Goal: Transaction & Acquisition: Purchase product/service

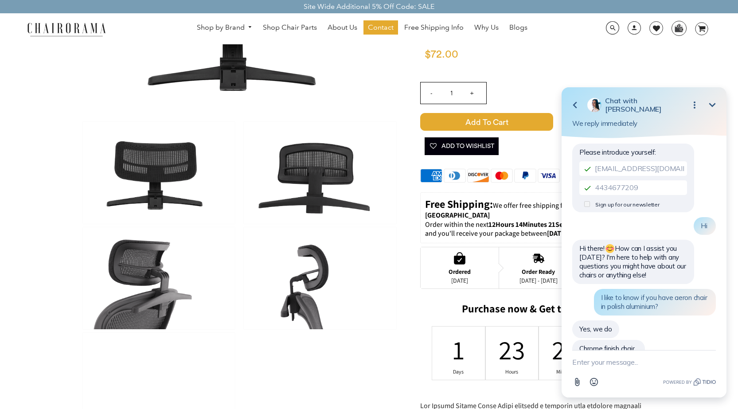
scroll to position [149, 0]
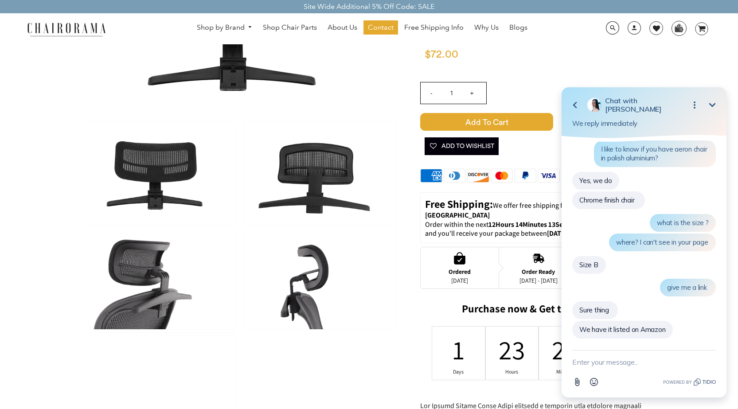
click at [614, 360] on textarea "New message" at bounding box center [644, 361] width 144 height 23
type textarea "you have 2?"
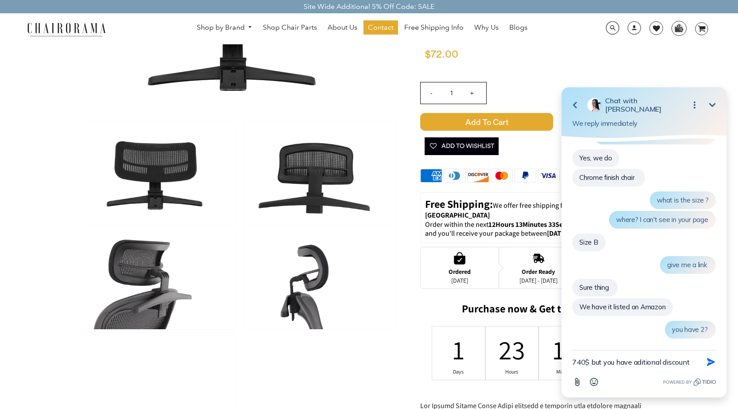
type textarea "740$ but you have aditional discount?"
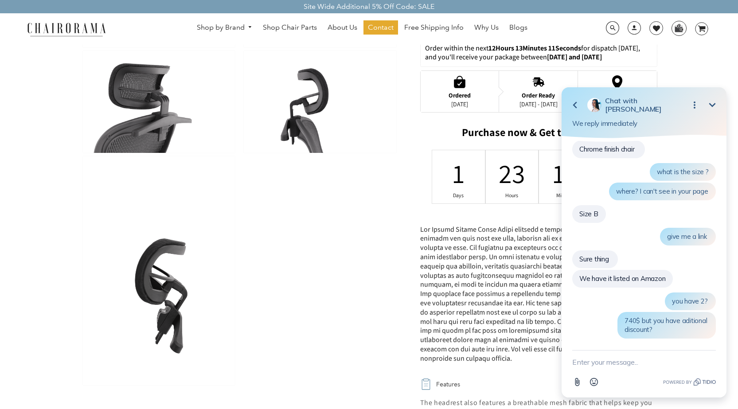
scroll to position [309, 0]
click at [715, 111] on button "Minimize" at bounding box center [712, 105] width 18 height 18
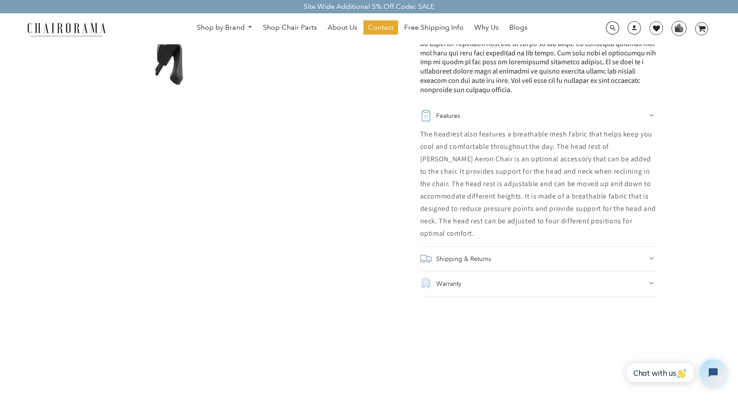
scroll to position [576, 0]
click at [664, 373] on span "Chat with us" at bounding box center [660, 372] width 54 height 9
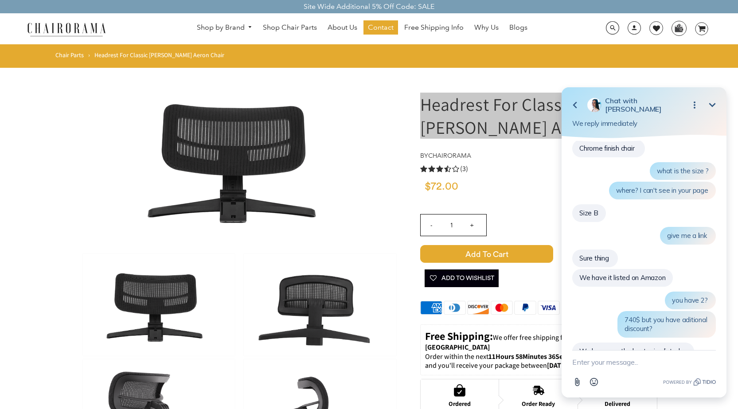
scroll to position [232, 0]
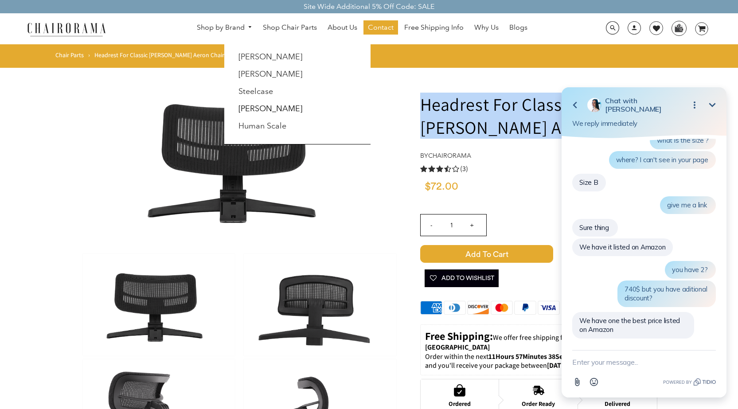
click at [211, 24] on link "Shop by Brand" at bounding box center [224, 28] width 65 height 14
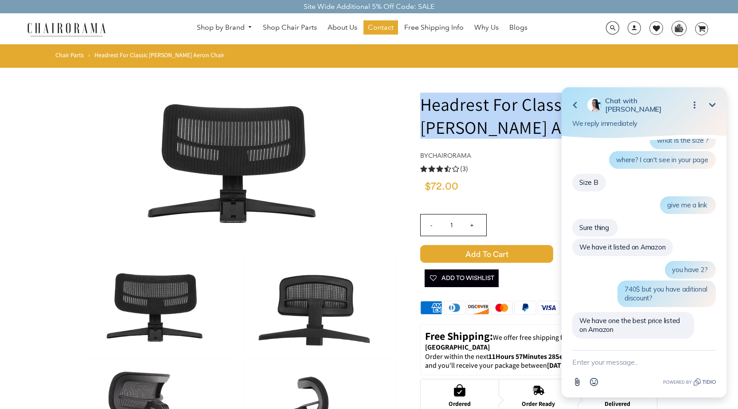
click at [86, 26] on img at bounding box center [66, 29] width 89 height 16
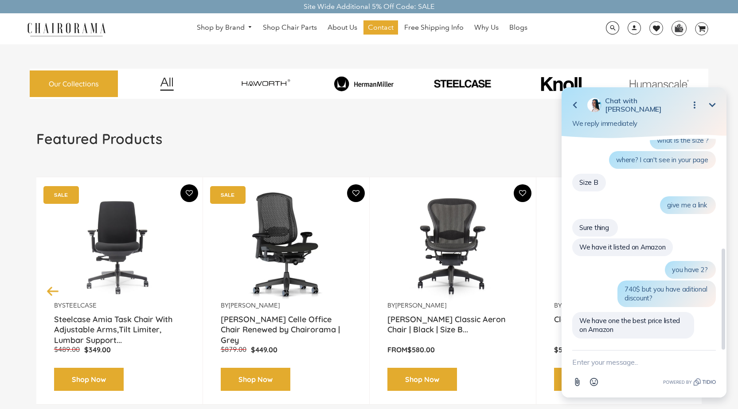
scroll to position [231, 0]
click at [615, 368] on textarea "New message" at bounding box center [644, 361] width 144 height 23
type textarea "but you have 2?"
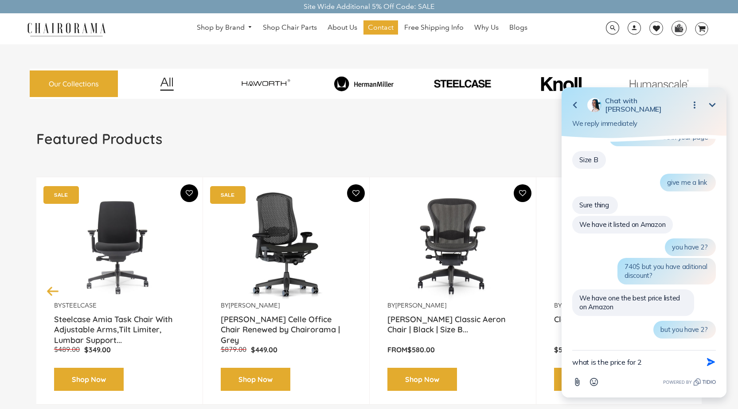
type textarea "what is the price for 2?"
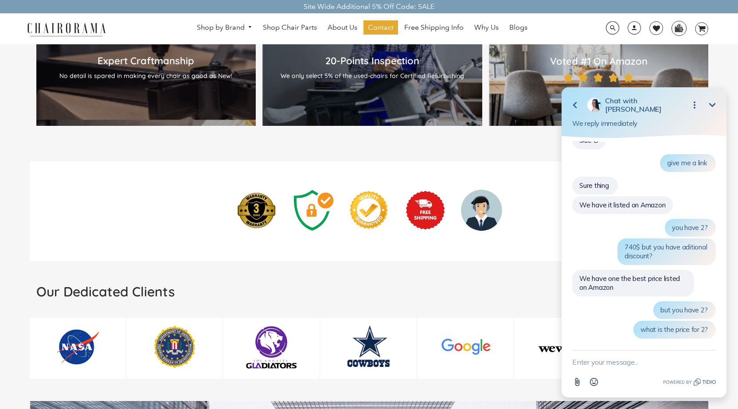
scroll to position [1104, 0]
click at [716, 109] on icon "Minimize" at bounding box center [712, 105] width 11 height 11
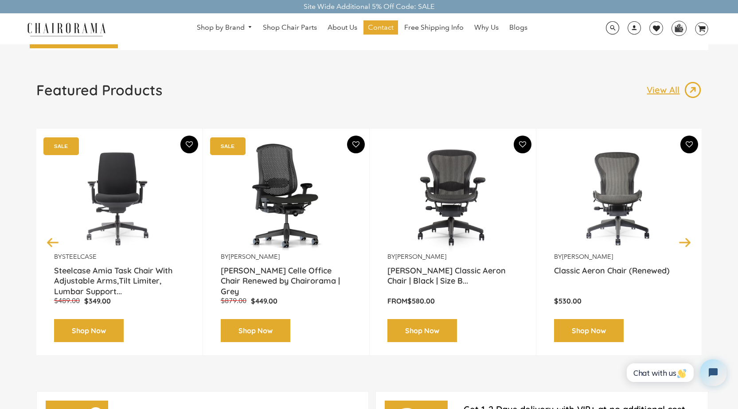
scroll to position [0, 0]
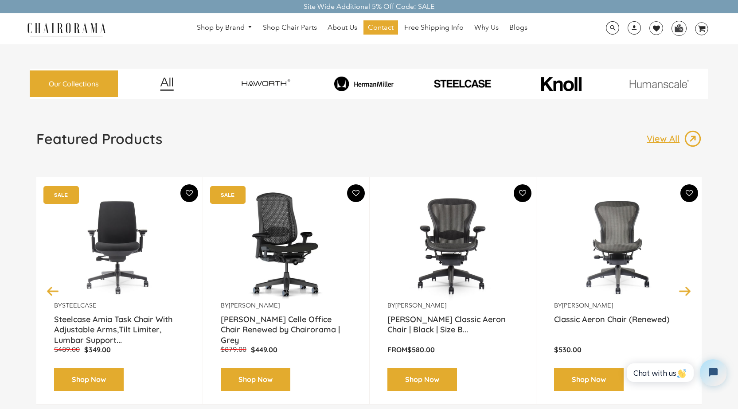
click at [166, 83] on img at bounding box center [166, 84] width 49 height 14
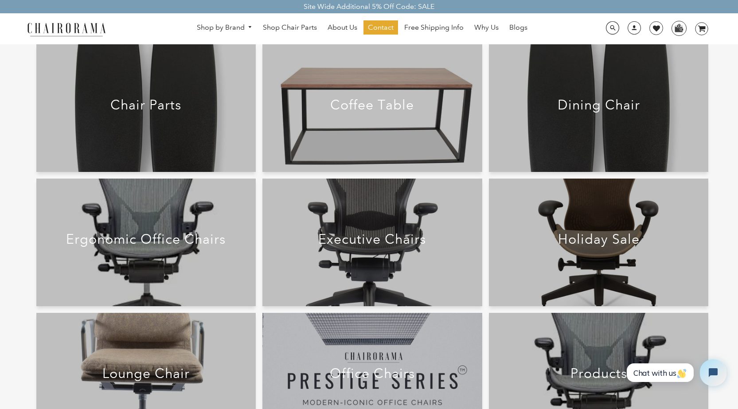
click at [371, 373] on h2 "Office Chairs" at bounding box center [372, 374] width 189 height 16
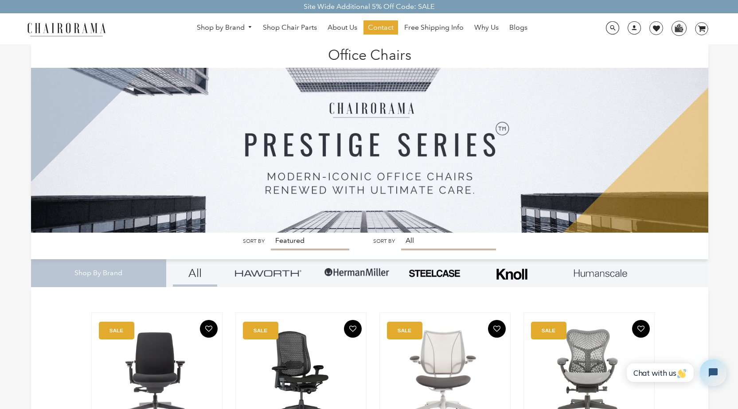
click at [288, 240] on select "Featured Best Selling Alphabetically, A-Z Alphabetically, Z-A Price, low to hig…" at bounding box center [310, 242] width 78 height 18
select select "price-ascending"
click at [271, 233] on select "Featured Best Selling Alphabetically, A-Z Alphabetically, Z-A Price, low to hig…" at bounding box center [310, 242] width 78 height 18
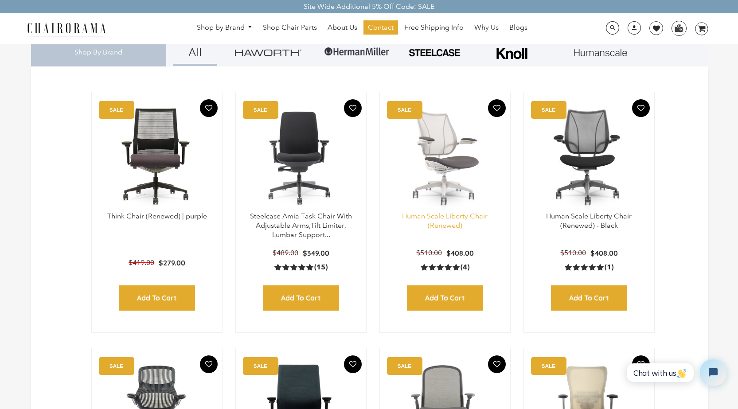
click at [447, 220] on link "Human Scale Liberty Chair (Renewed)" at bounding box center [445, 221] width 86 height 18
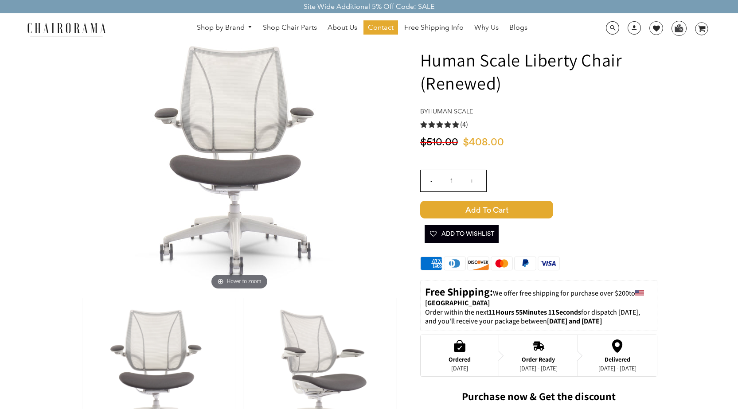
click at [315, 349] on img at bounding box center [320, 374] width 152 height 152
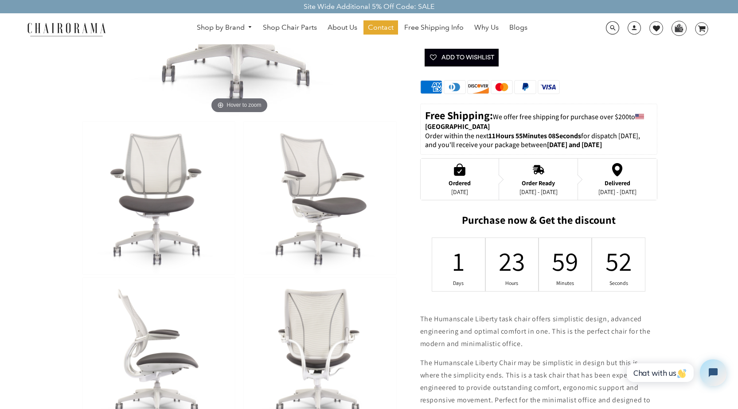
scroll to position [221, 0]
click at [176, 331] on img at bounding box center [159, 353] width 152 height 152
click at [324, 329] on img at bounding box center [320, 353] width 152 height 152
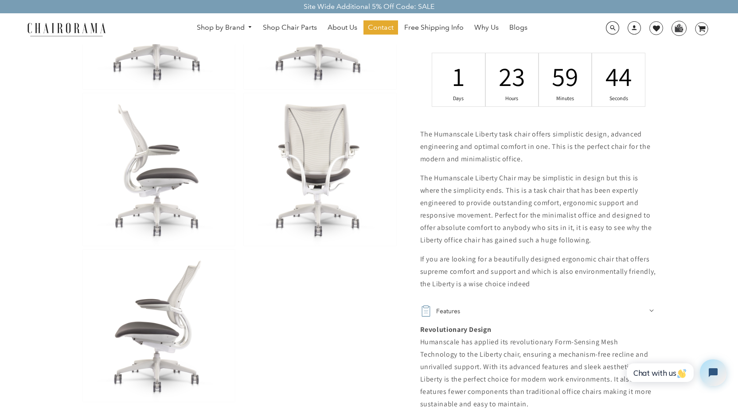
scroll to position [405, 0]
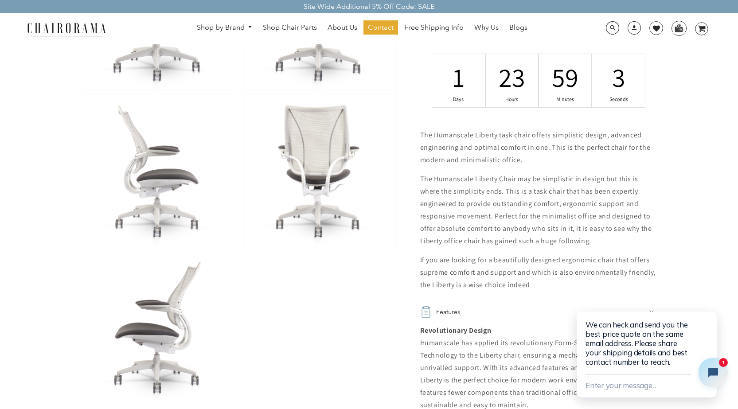
click at [702, 370] on button "Close chat widget" at bounding box center [712, 372] width 29 height 29
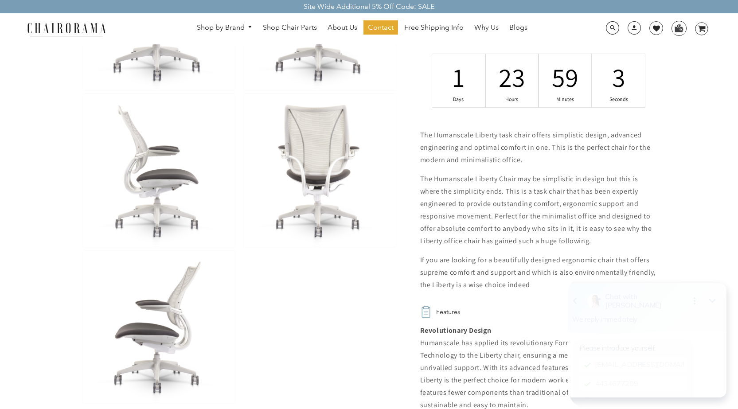
scroll to position [387, 0]
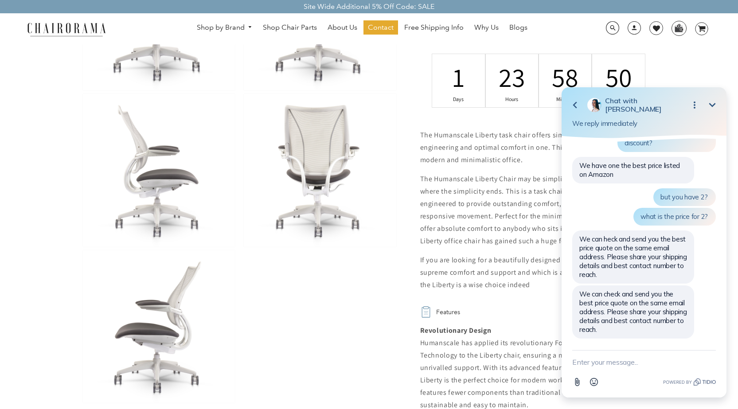
click at [598, 362] on textarea "New message" at bounding box center [644, 361] width 144 height 23
type textarea "federicodubuc@yahoo.com"
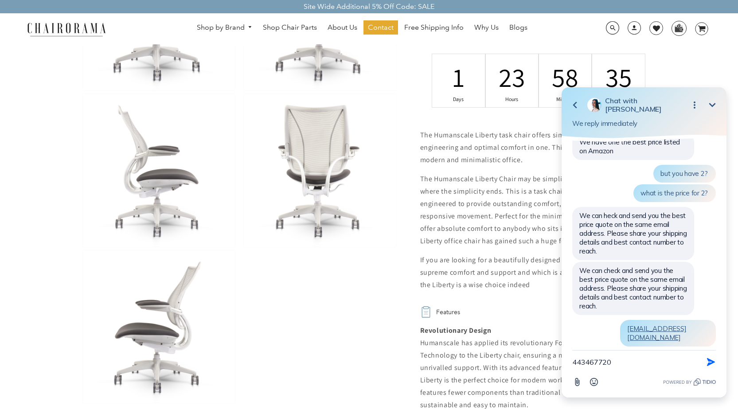
type textarea "4434677209"
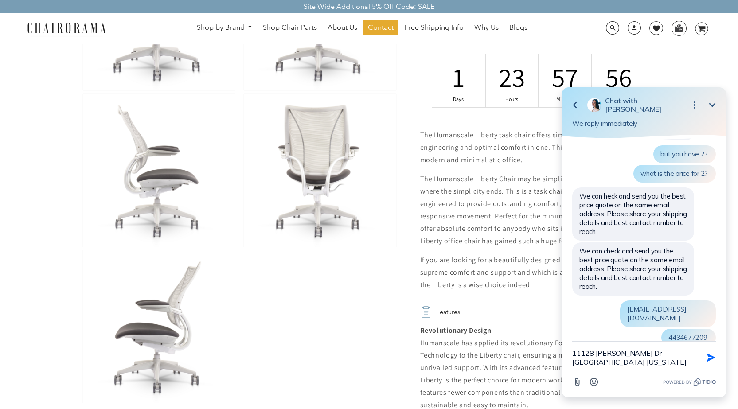
click at [671, 357] on textarea "11128 Korman Dr - Potomac Maryland" at bounding box center [632, 358] width 121 height 32
click at [619, 365] on textarea "11128 Korman Dr - Potomac - Maryland" at bounding box center [632, 358] width 121 height 32
type textarea "11128 Korman Dr - Potomac - Maryland 20854"
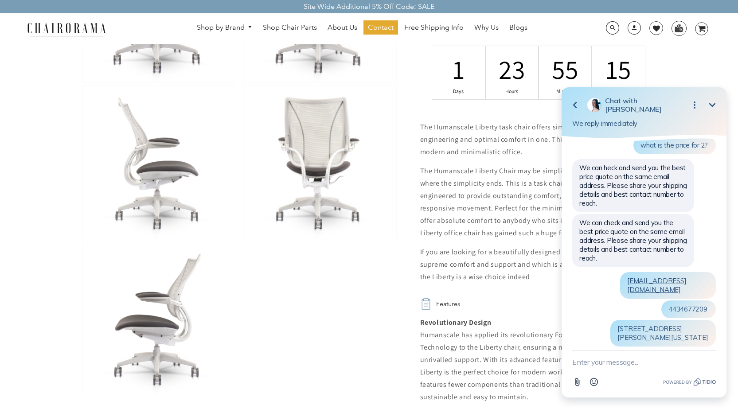
scroll to position [413, 0]
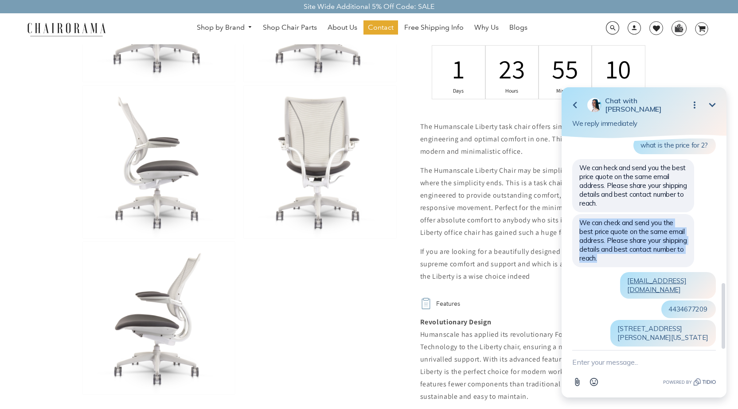
drag, startPoint x: 580, startPoint y: 224, endPoint x: 615, endPoint y: 262, distance: 51.7
click at [615, 262] on div "We can check and send you the best price quote on the same email address. Pleas…" at bounding box center [633, 240] width 122 height 53
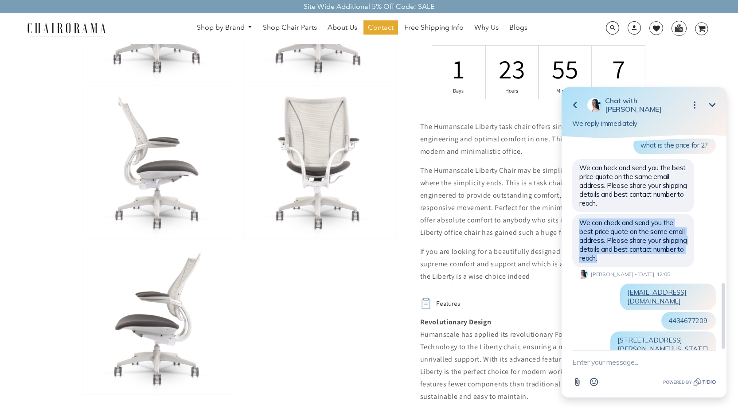
copy span "We can check and send you the best price quote on the same email address. Pleas…"
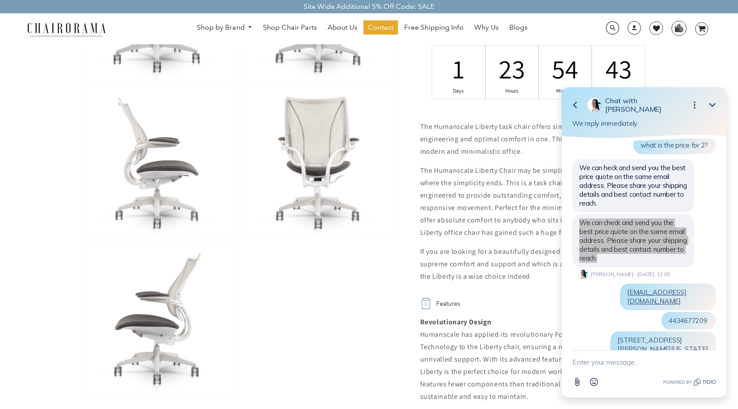
click at [368, 333] on div at bounding box center [239, 162] width 317 height 468
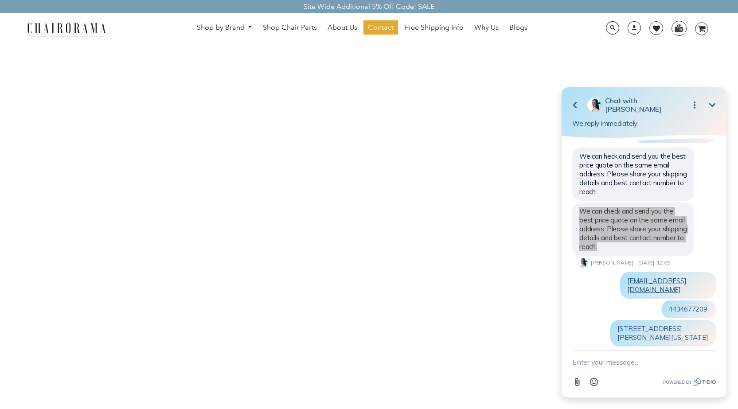
scroll to position [1080, 0]
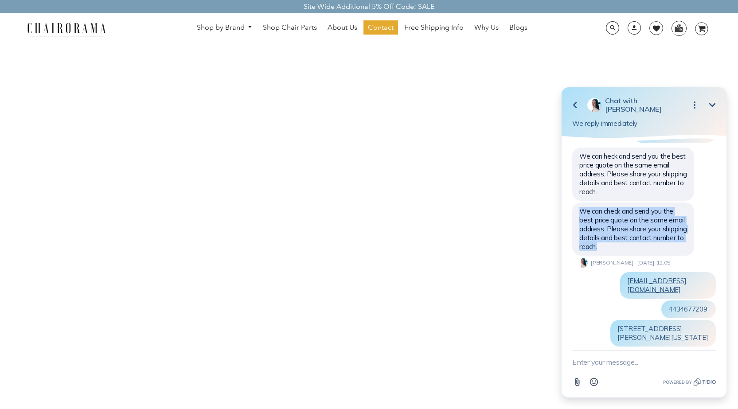
click at [714, 104] on icon "Minimize" at bounding box center [712, 105] width 7 height 4
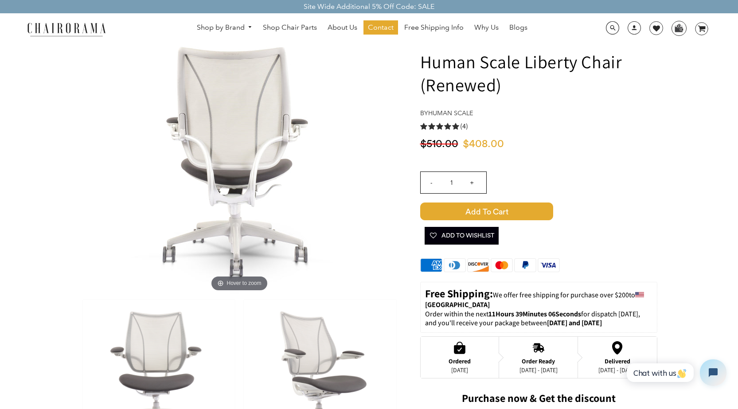
scroll to position [42, 0]
